Goal: Information Seeking & Learning: Find specific fact

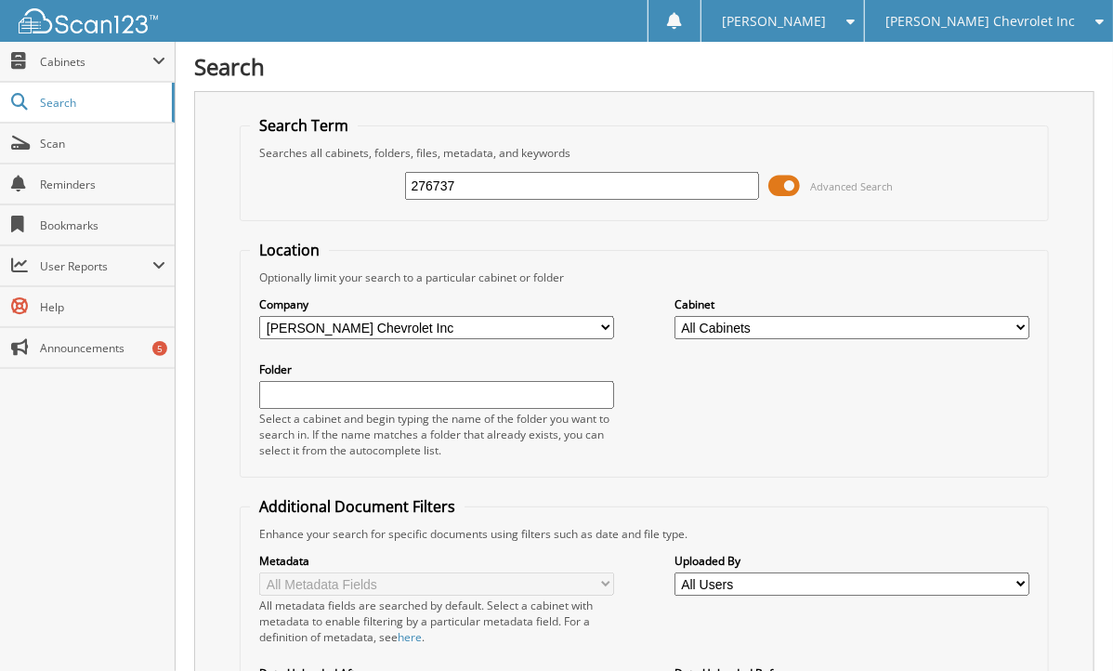
type input "276737"
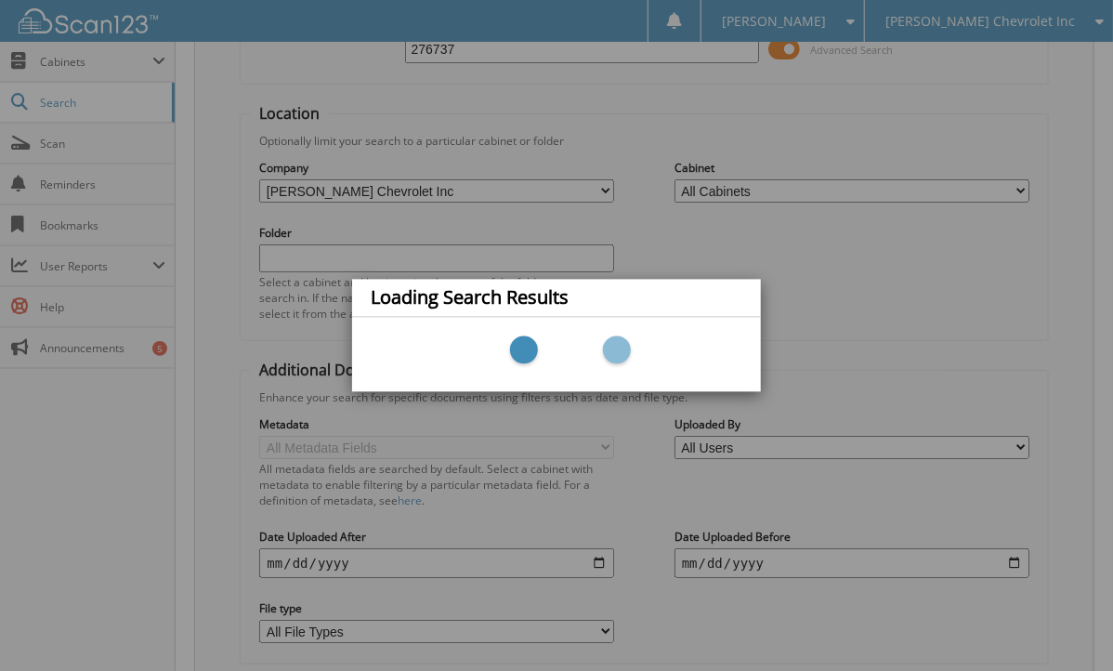
scroll to position [249, 0]
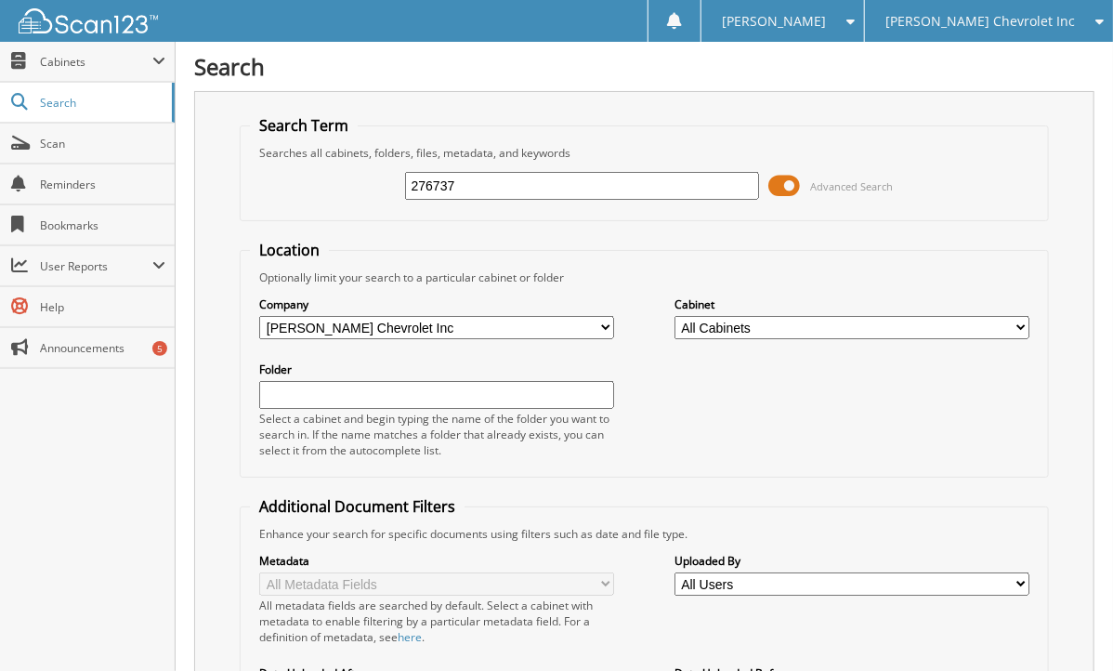
click at [439, 186] on input "276737" at bounding box center [582, 186] width 355 height 28
type input "267637"
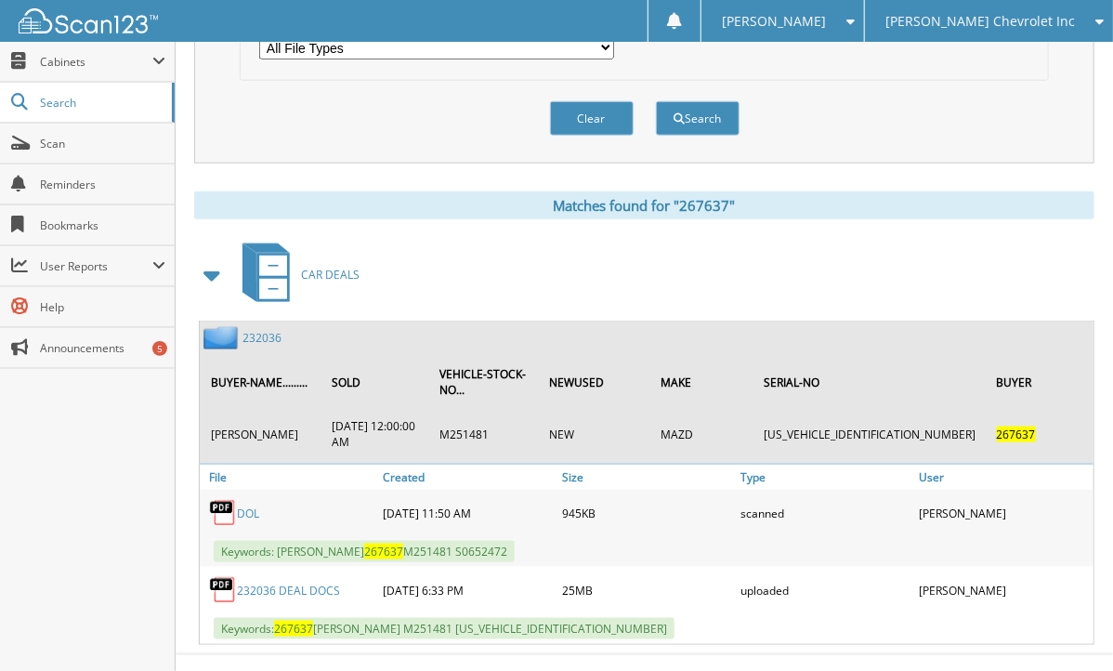
click at [236, 170] on div "Search Term Searches all cabinets, folders, files, metadata, and keywords 26763…" at bounding box center [644, 8] width 901 height 1274
click at [275, 330] on link "232036" at bounding box center [262, 338] width 39 height 16
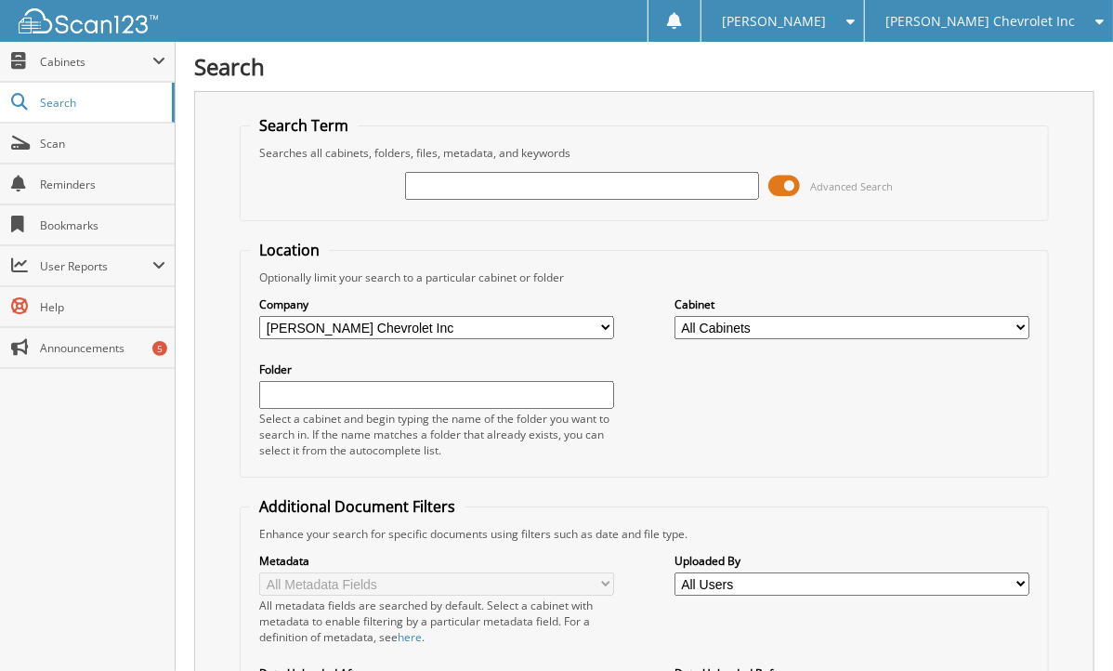
click at [190, 239] on div "Search Search Term Searches all cabinets, folders, files, metadata, and keyword…" at bounding box center [645, 470] width 938 height 940
click at [466, 173] on input "text" at bounding box center [582, 186] width 355 height 28
type input "267504"
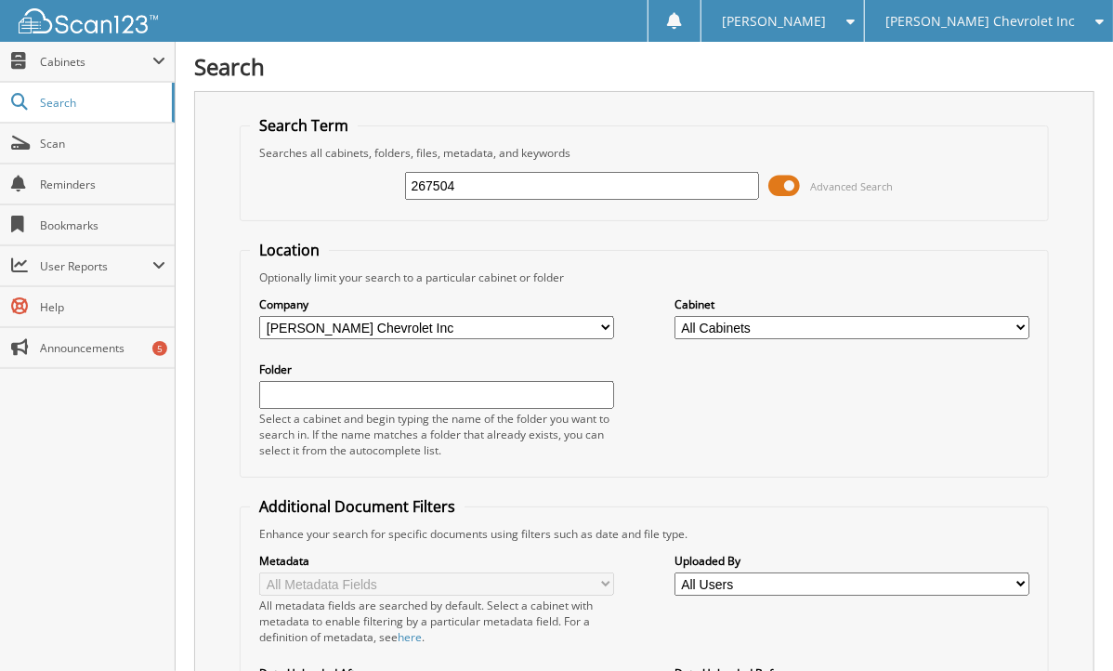
click at [466, 173] on input "267504" at bounding box center [582, 186] width 355 height 28
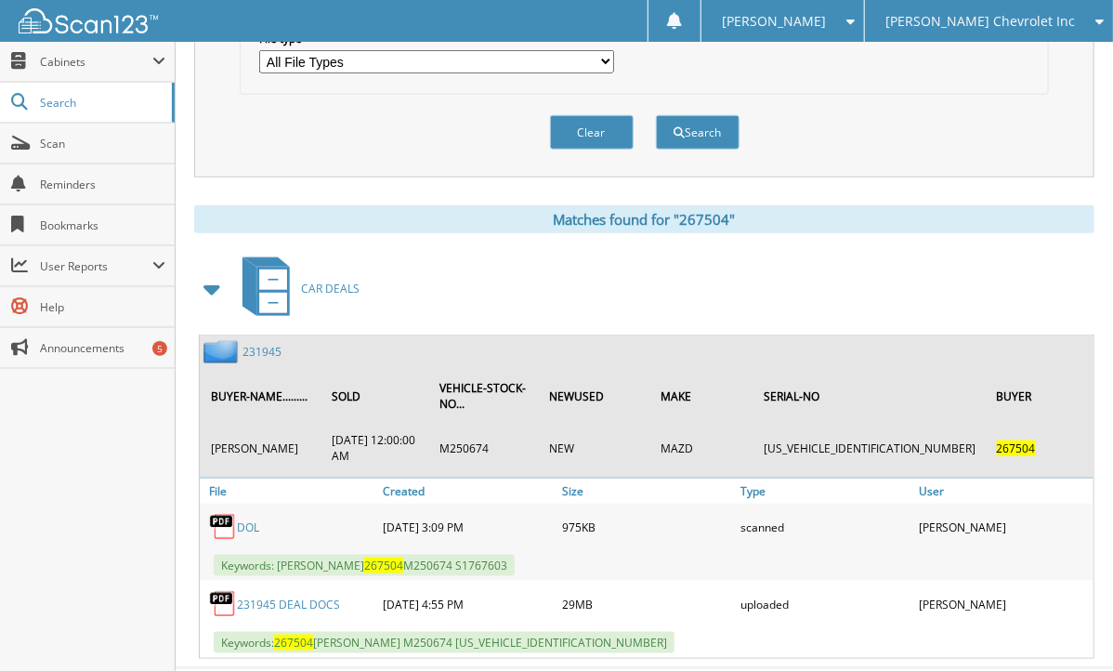
scroll to position [720, 0]
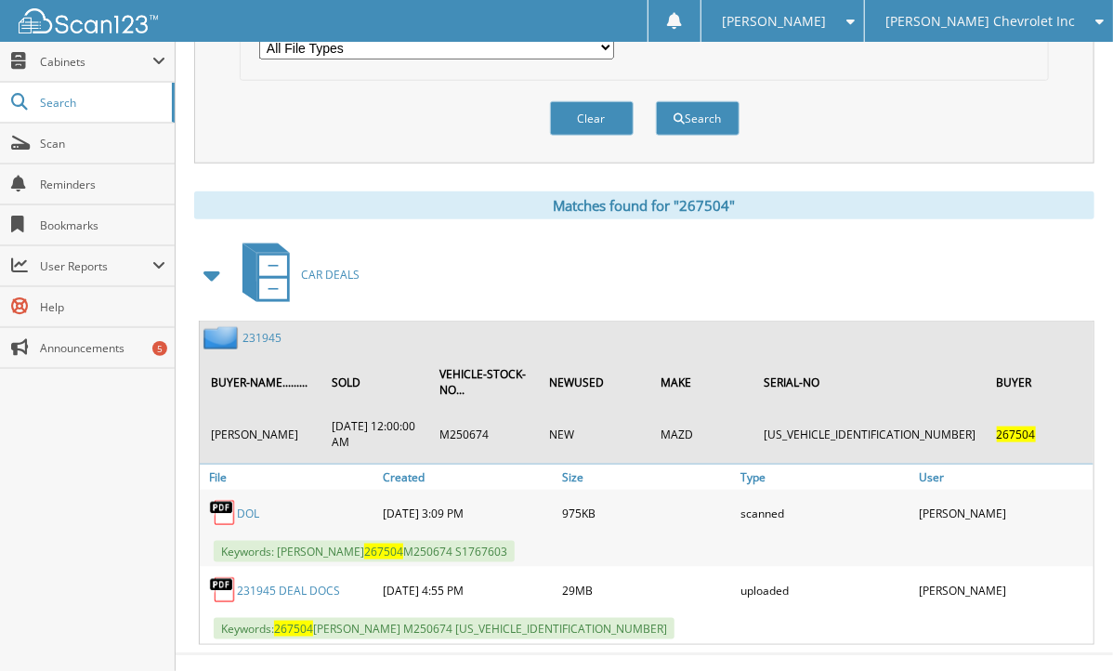
click at [127, 493] on div "Close Cabinets This Company All Companies Search Scan" at bounding box center [88, 356] width 176 height 629
click at [57, 464] on div "Close Cabinets This Company All Companies Search Scan" at bounding box center [88, 356] width 176 height 629
click at [277, 330] on link "231945" at bounding box center [262, 338] width 39 height 16
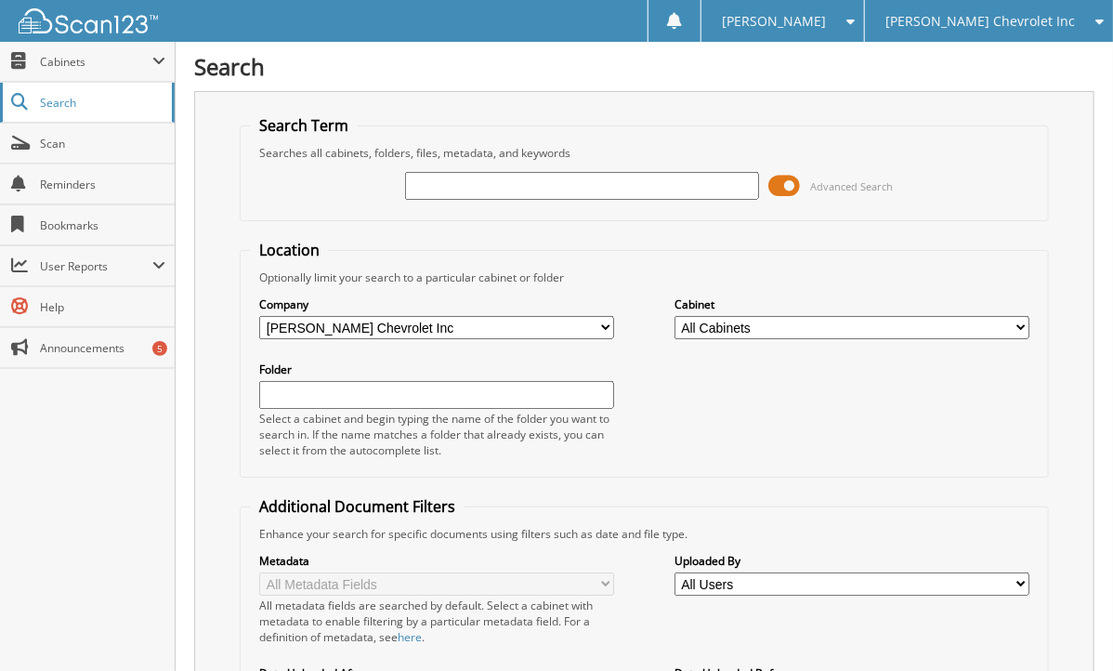
click at [124, 102] on span "Search" at bounding box center [101, 103] width 123 height 16
type input "267270"
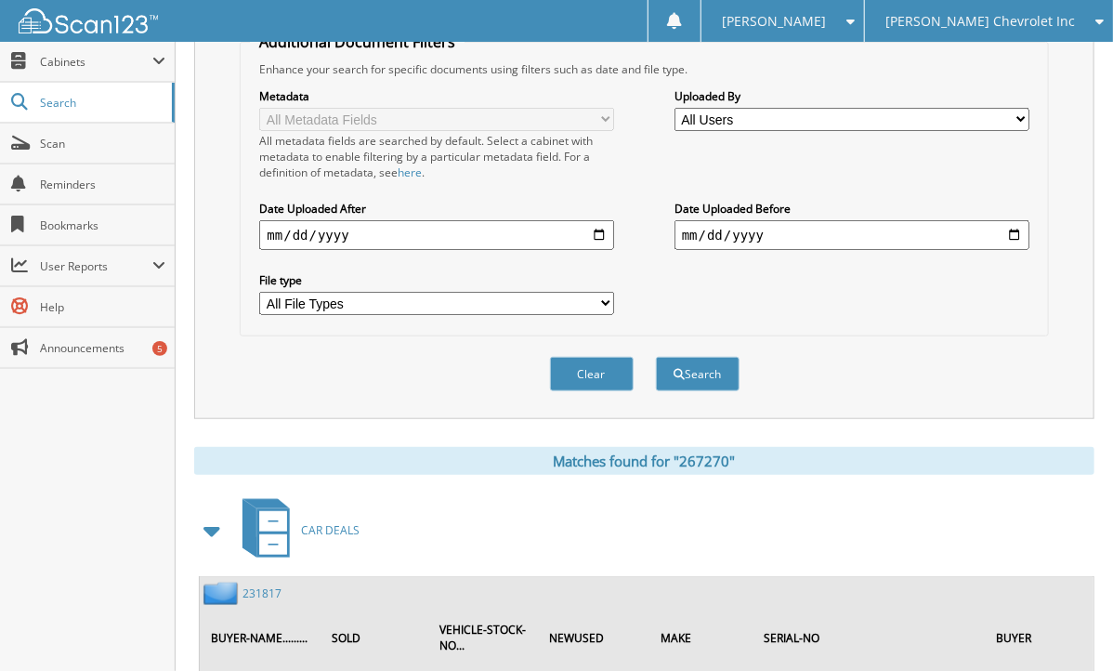
scroll to position [617, 0]
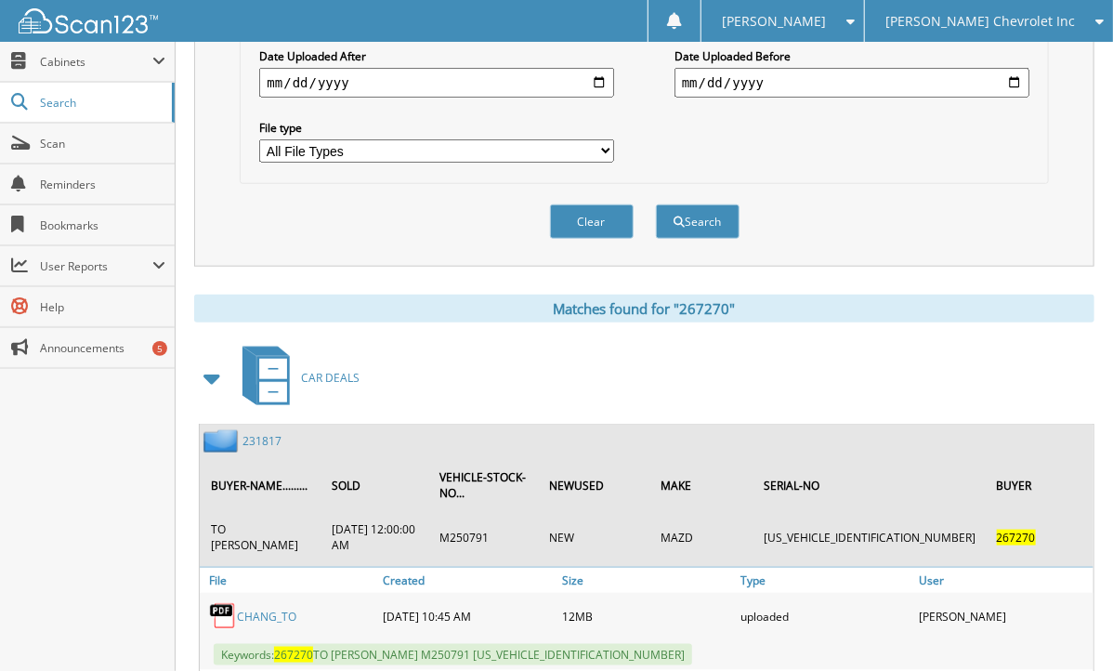
click at [263, 433] on link "231817" at bounding box center [262, 441] width 39 height 16
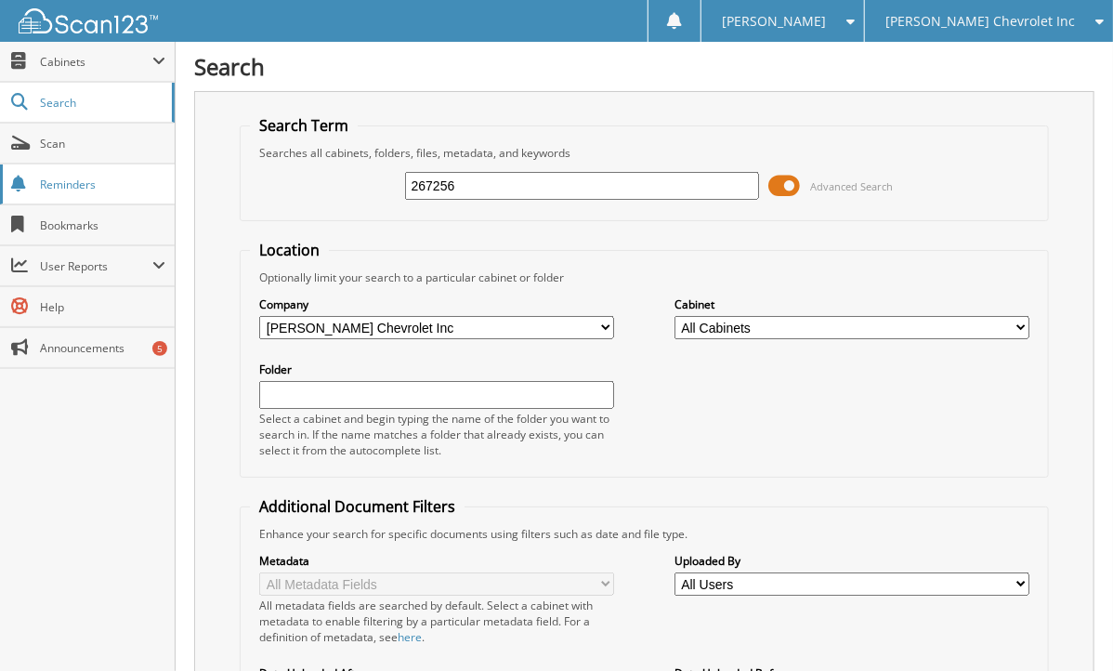
type input "267256"
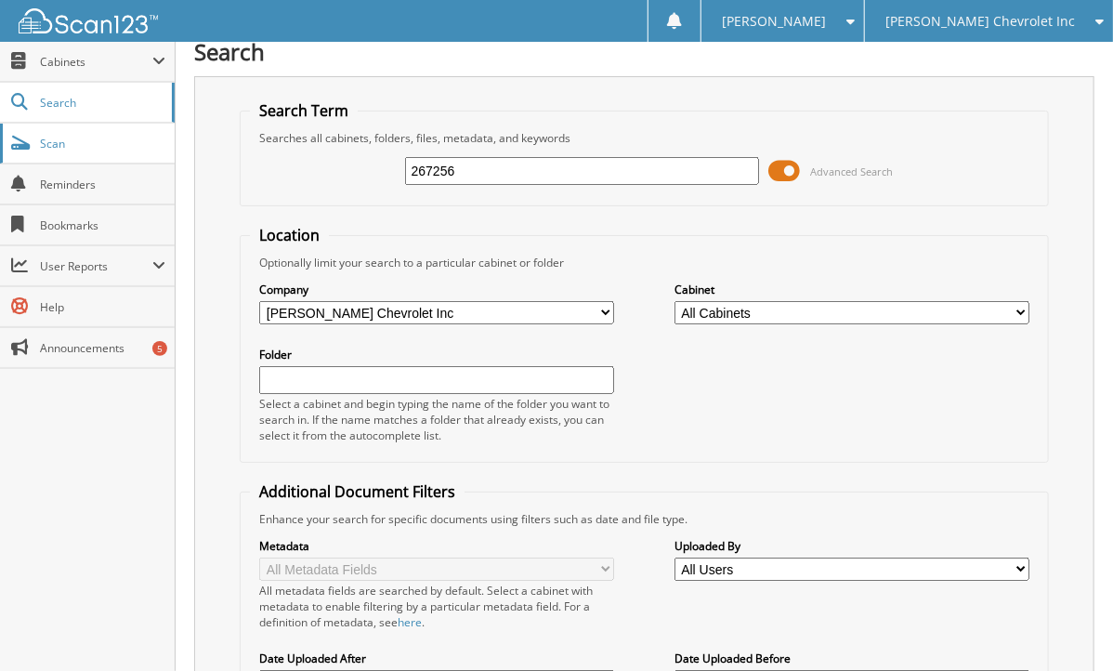
scroll to position [19, 0]
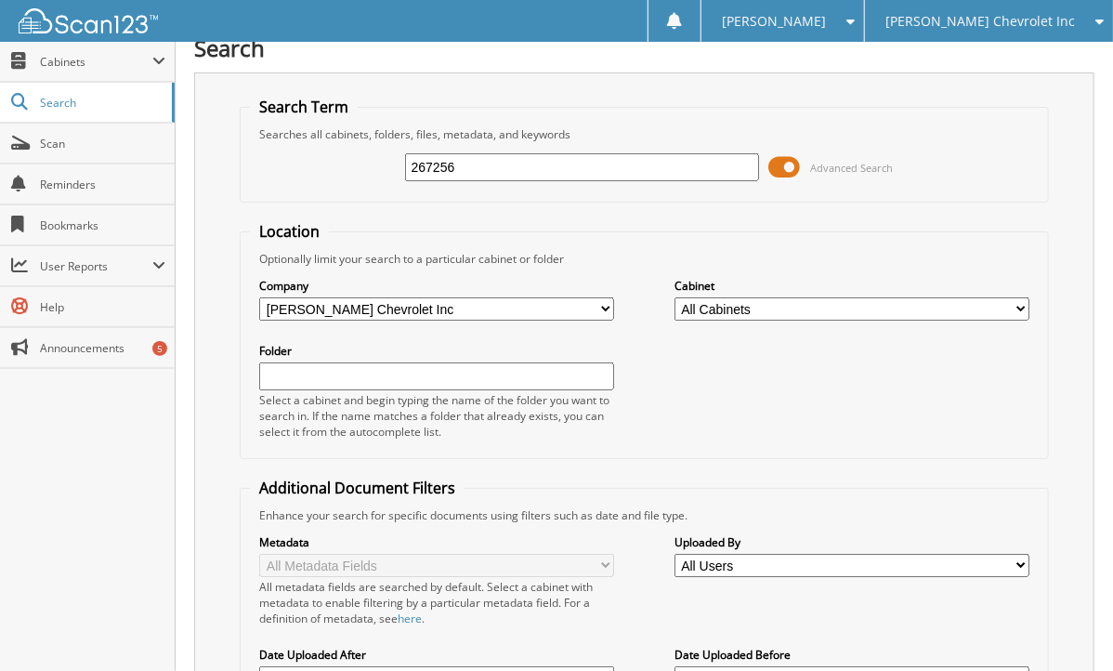
click at [194, 226] on div "Search Term Searches all cabinets, folders, files, metadata, and keywords 26725…" at bounding box center [644, 468] width 901 height 793
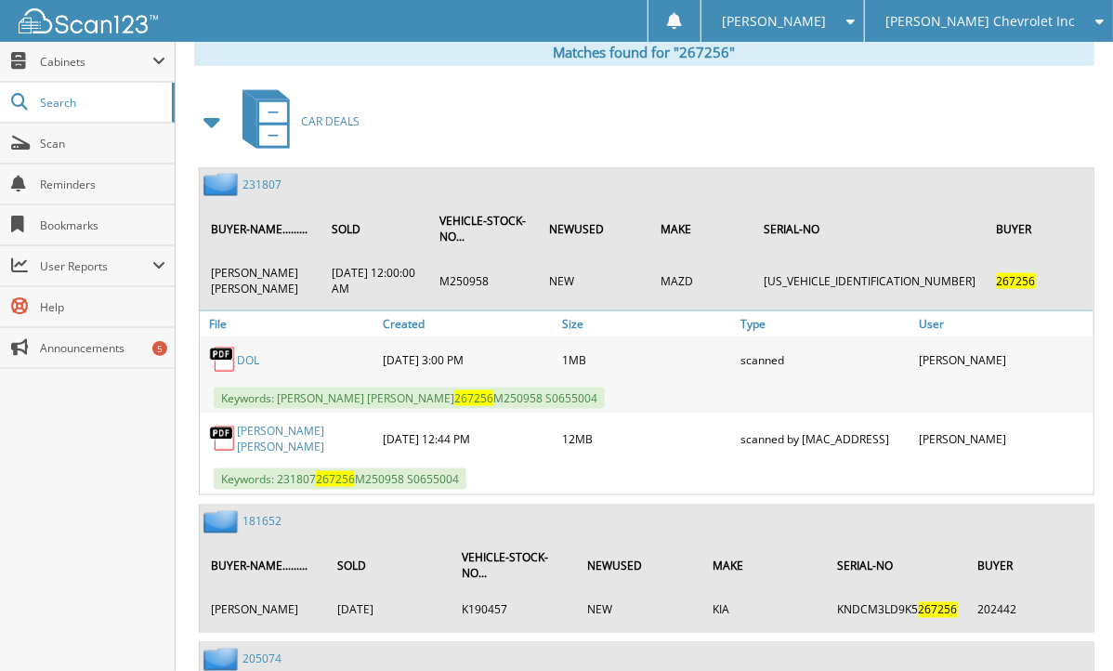
scroll to position [851, 0]
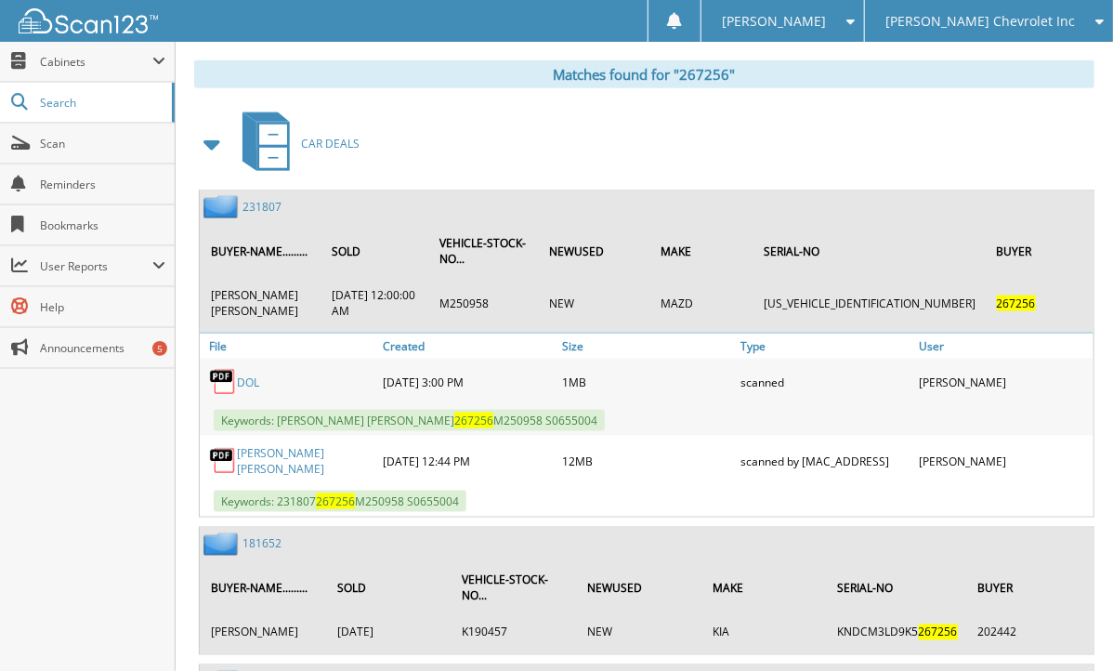
click at [257, 195] on div "231807" at bounding box center [241, 206] width 82 height 23
click at [257, 199] on link "231807" at bounding box center [262, 207] width 39 height 16
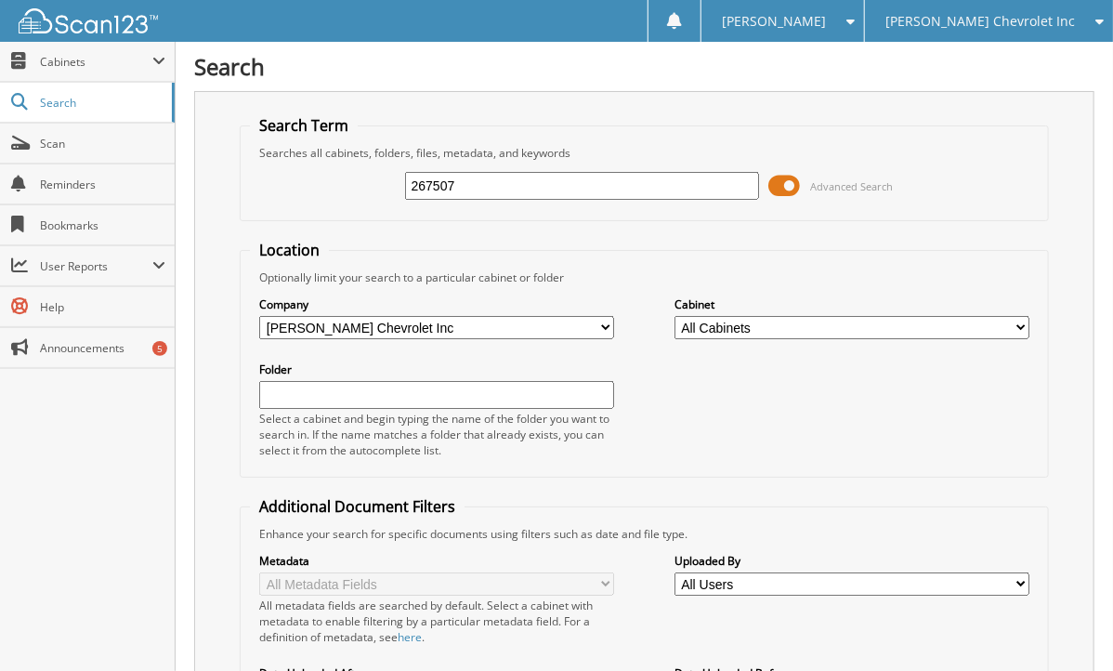
type input "267507"
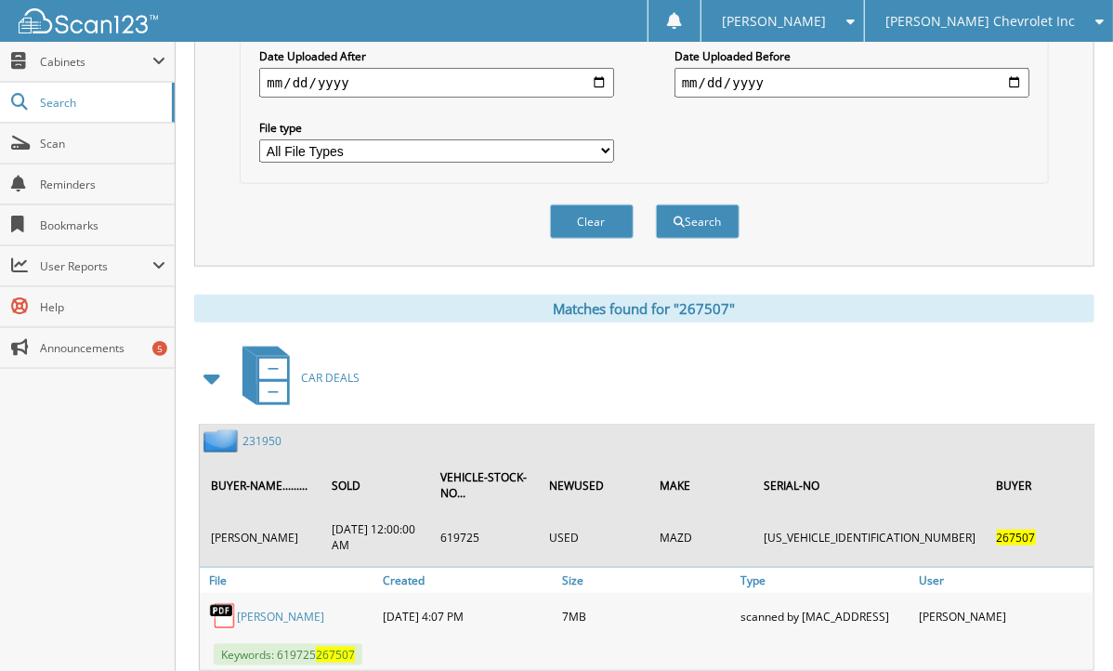
scroll to position [644, 0]
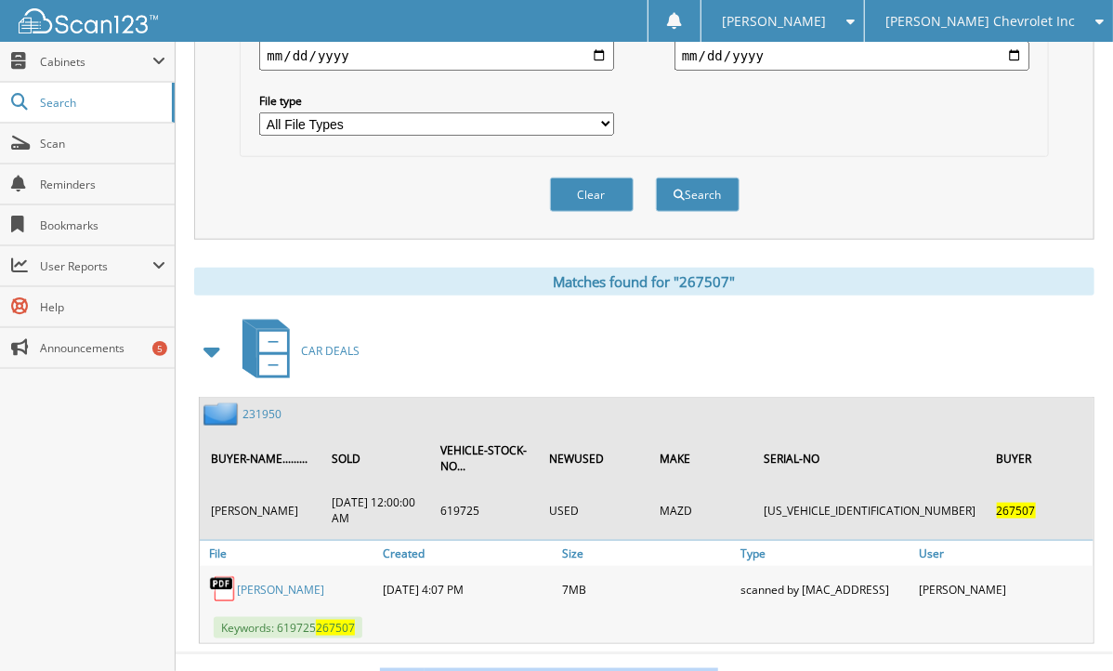
drag, startPoint x: 912, startPoint y: 588, endPoint x: 703, endPoint y: 670, distance: 224.5
click at [703, 670] on body "Lindseylee W. Settings Logout Lee Johnson Chevrolet Inc Hyundai of Everett Lee …" at bounding box center [556, 28] width 1113 height 1344
click at [52, 507] on div "Close Cabinets This Company All Companies Search Scan" at bounding box center [88, 356] width 176 height 629
click at [258, 402] on div "231950" at bounding box center [241, 413] width 82 height 23
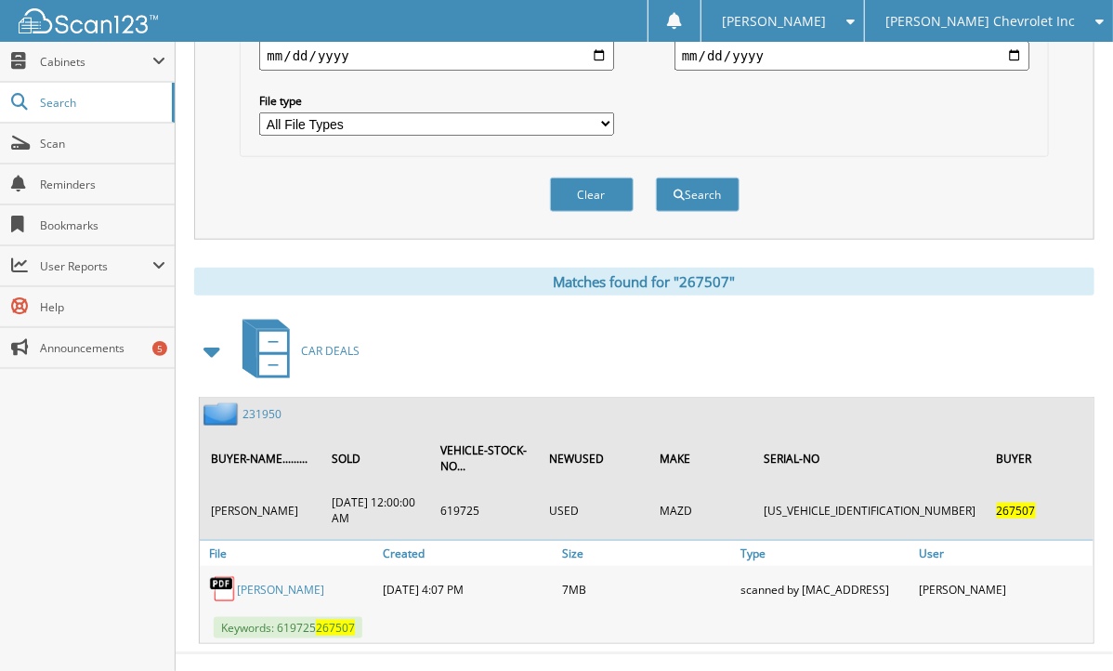
click at [208, 268] on div "Matches found for "267507"" at bounding box center [644, 282] width 901 height 28
click at [1110, 354] on div "Search Search Term Searches all cabinets, folders, files, metadata, and keyword…" at bounding box center [645, 28] width 938 height 1344
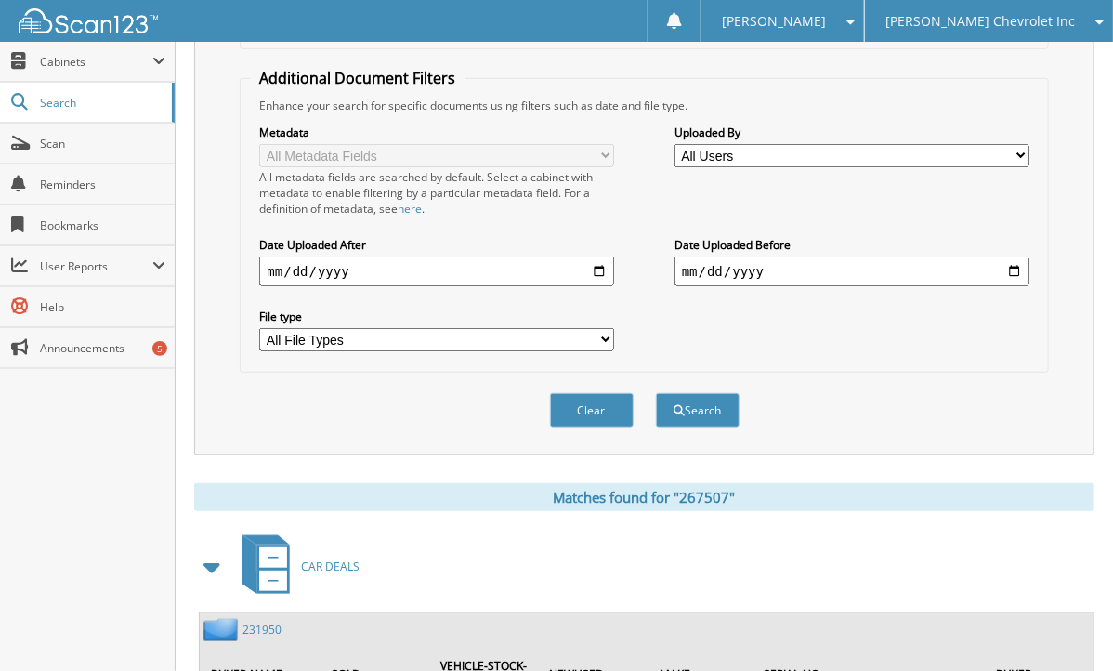
scroll to position [0, 0]
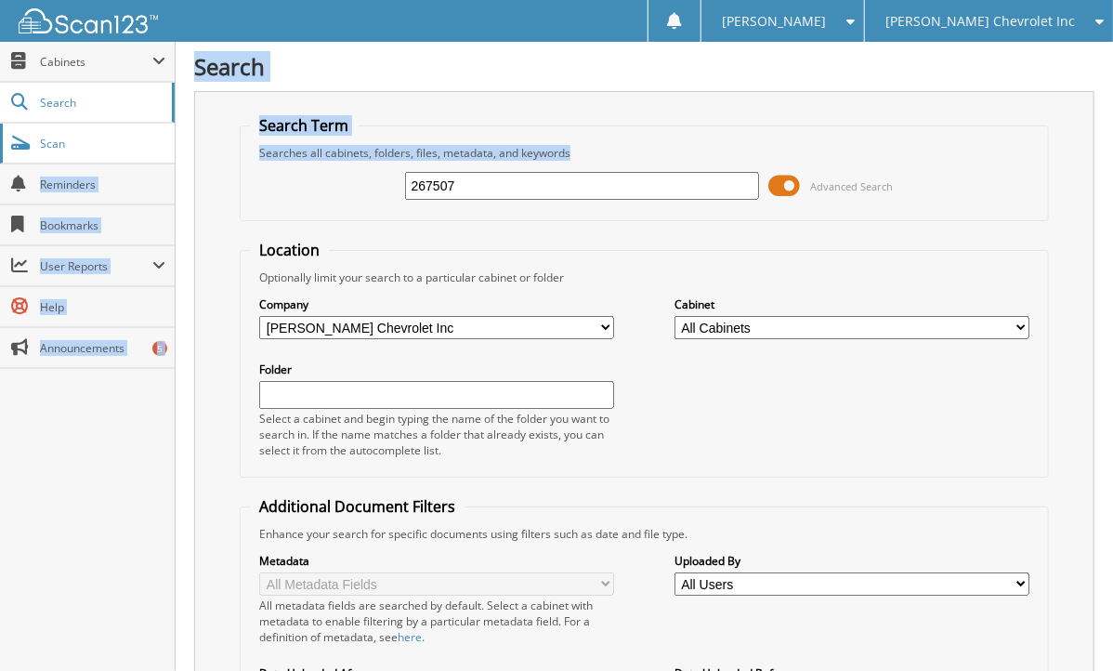
drag, startPoint x: 483, startPoint y: 168, endPoint x: 100, endPoint y: 161, distance: 383.0
click at [100, 161] on body "Lindseylee W. Settings Logout Lee Johnson Chevrolet Inc Hyundai of Everett Lee …" at bounding box center [556, 672] width 1113 height 1344
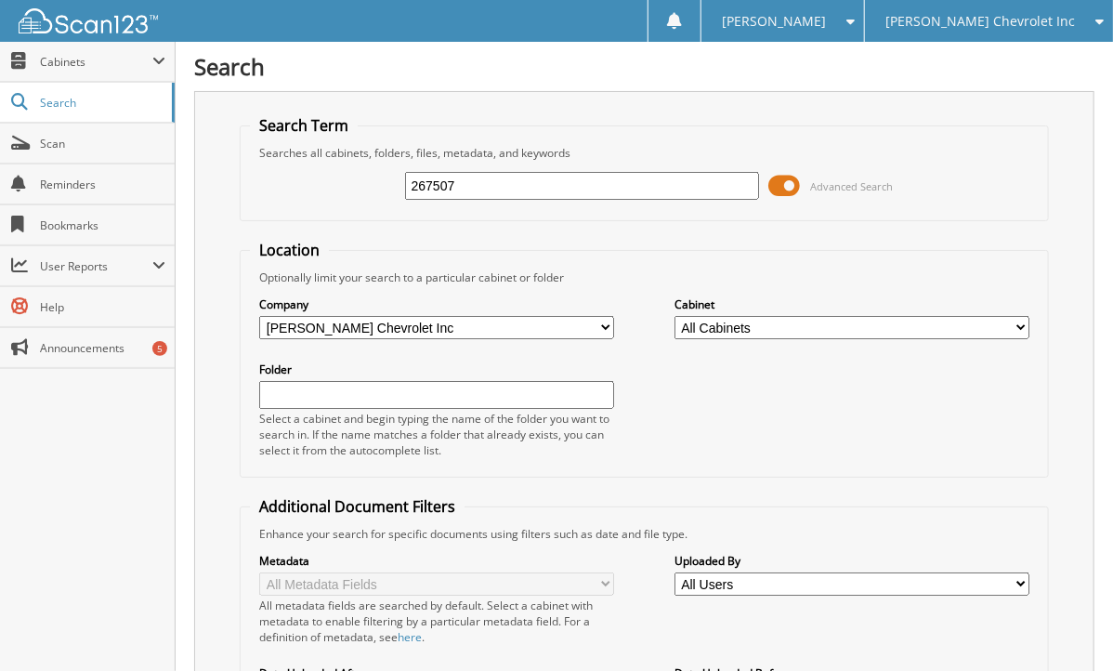
click at [472, 192] on input "267507" at bounding box center [582, 186] width 355 height 28
type input "267787"
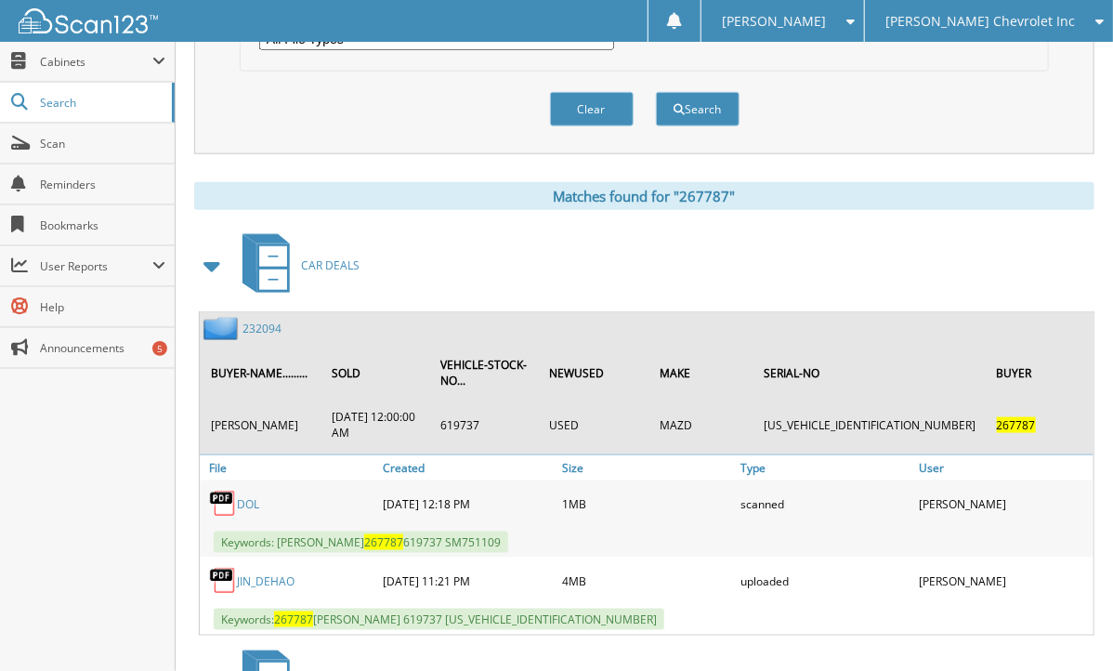
scroll to position [735, 0]
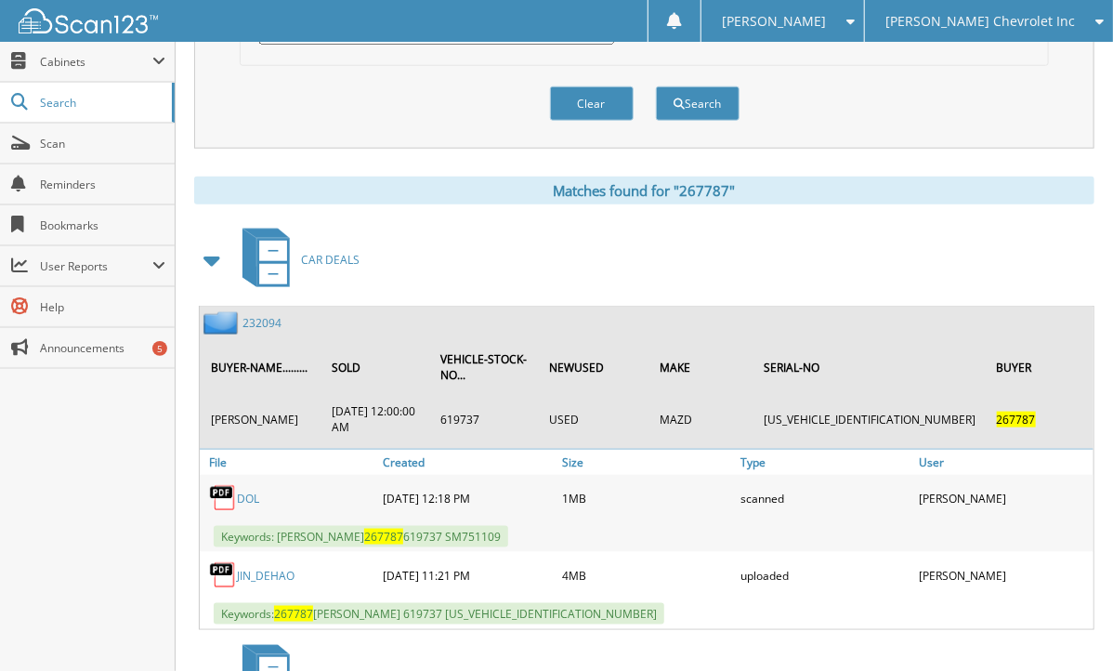
click at [93, 495] on div "Close Cabinets This Company All Companies Search Scan" at bounding box center [88, 356] width 176 height 629
click at [257, 315] on link "232094" at bounding box center [262, 323] width 39 height 16
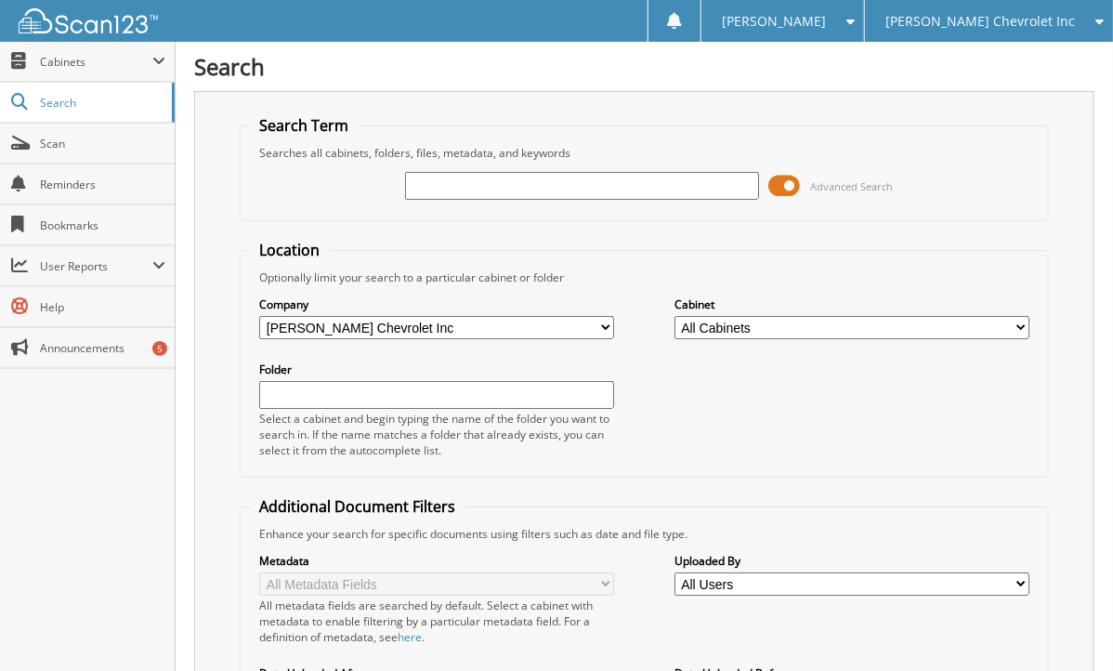
click at [186, 205] on div "Search Search Term Searches all cabinets, folders, files, metadata, and keyword…" at bounding box center [645, 470] width 938 height 940
click at [462, 187] on input "text" at bounding box center [582, 186] width 355 height 28
type input "267773"
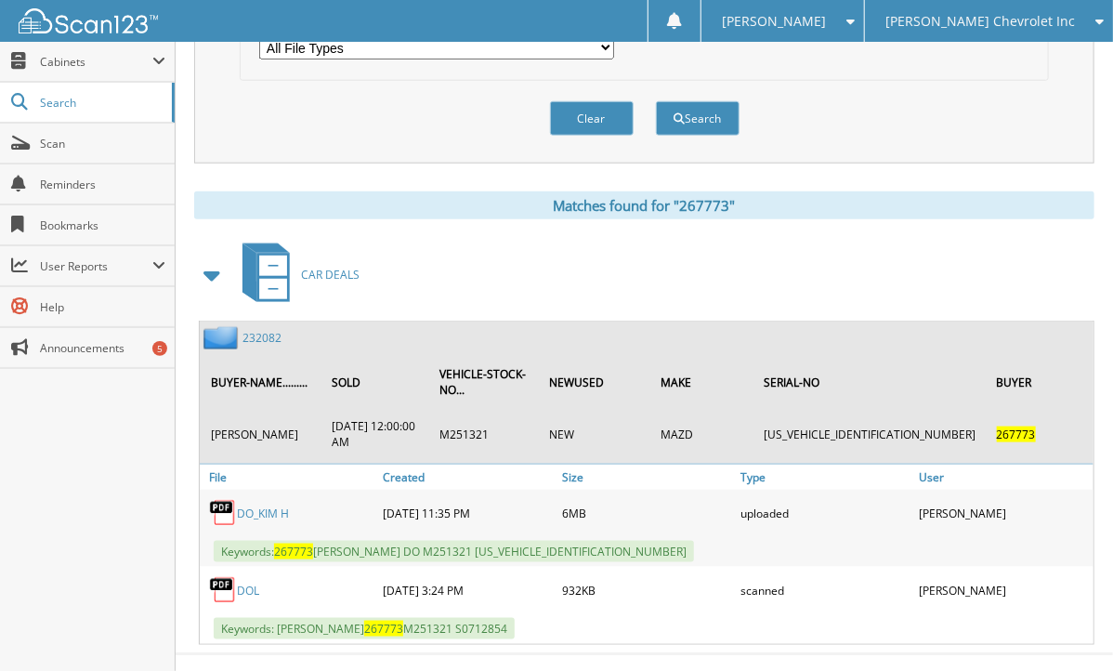
click at [234, 164] on div "Search Term Searches all cabinets, folders, files, metadata, and keywords 26777…" at bounding box center [644, 8] width 901 height 1274
click at [260, 330] on link "232082" at bounding box center [262, 338] width 39 height 16
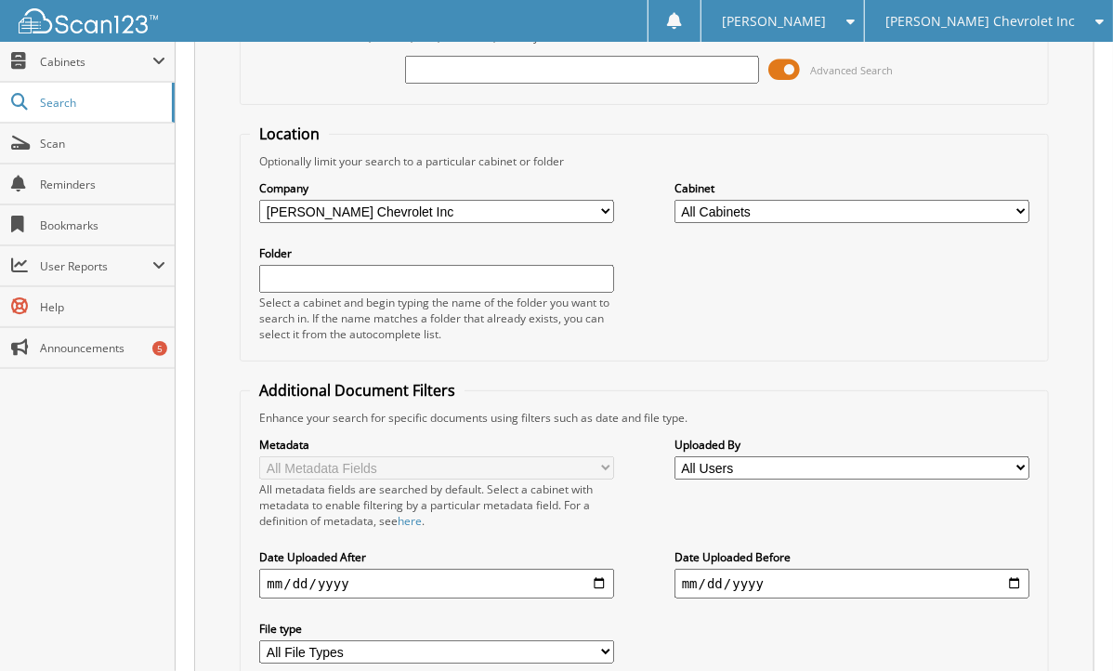
scroll to position [249, 0]
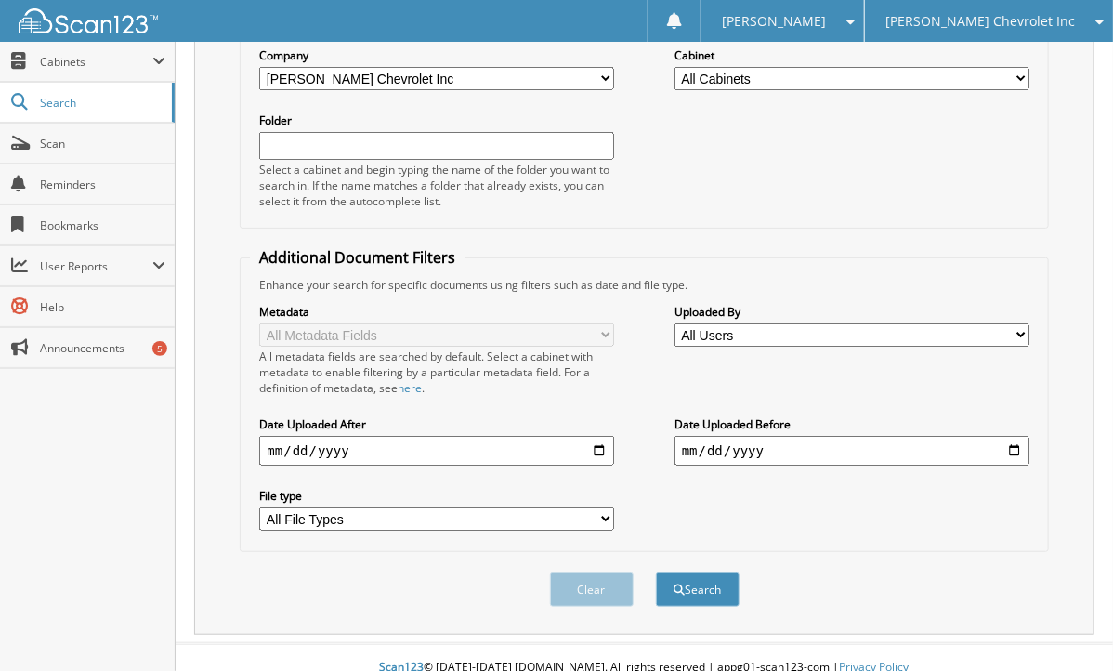
click at [871, 124] on div "Company All Companies in [PERSON_NAME] Auto Group Hyundai of [PERSON_NAME] Chev…" at bounding box center [644, 127] width 788 height 182
